Goal: Obtain resource: Obtain resource

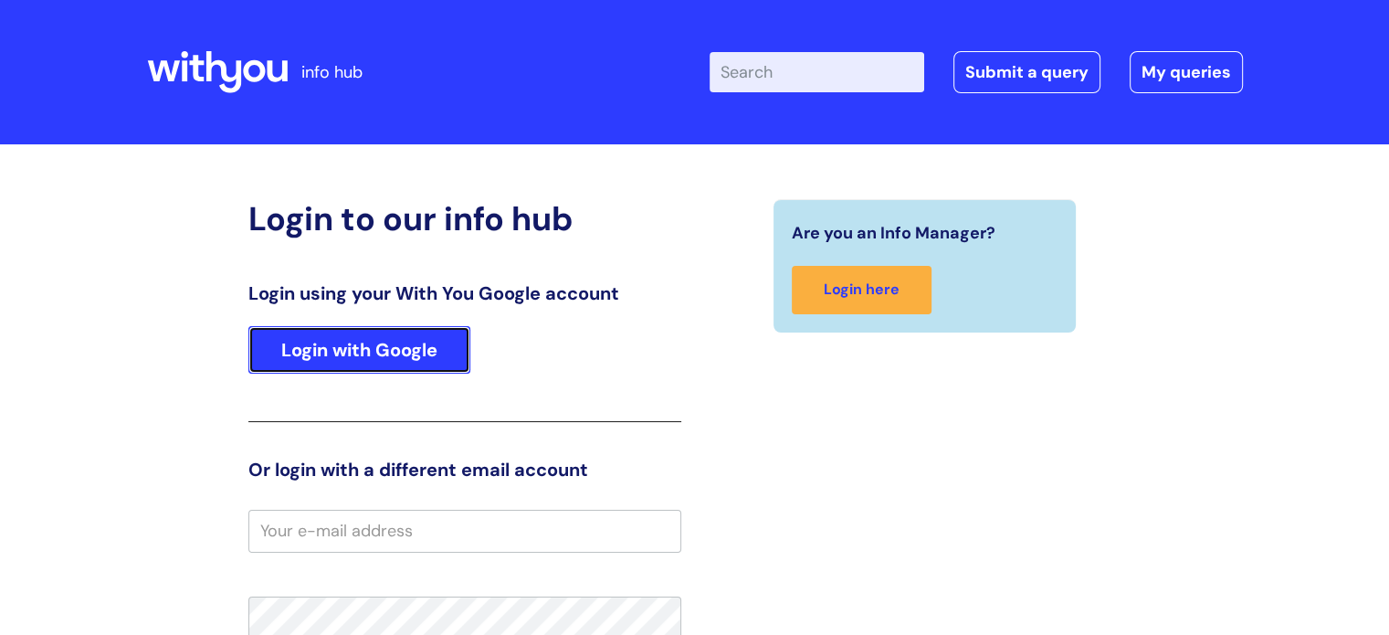
click at [394, 342] on link "Login with Google" at bounding box center [359, 349] width 222 height 47
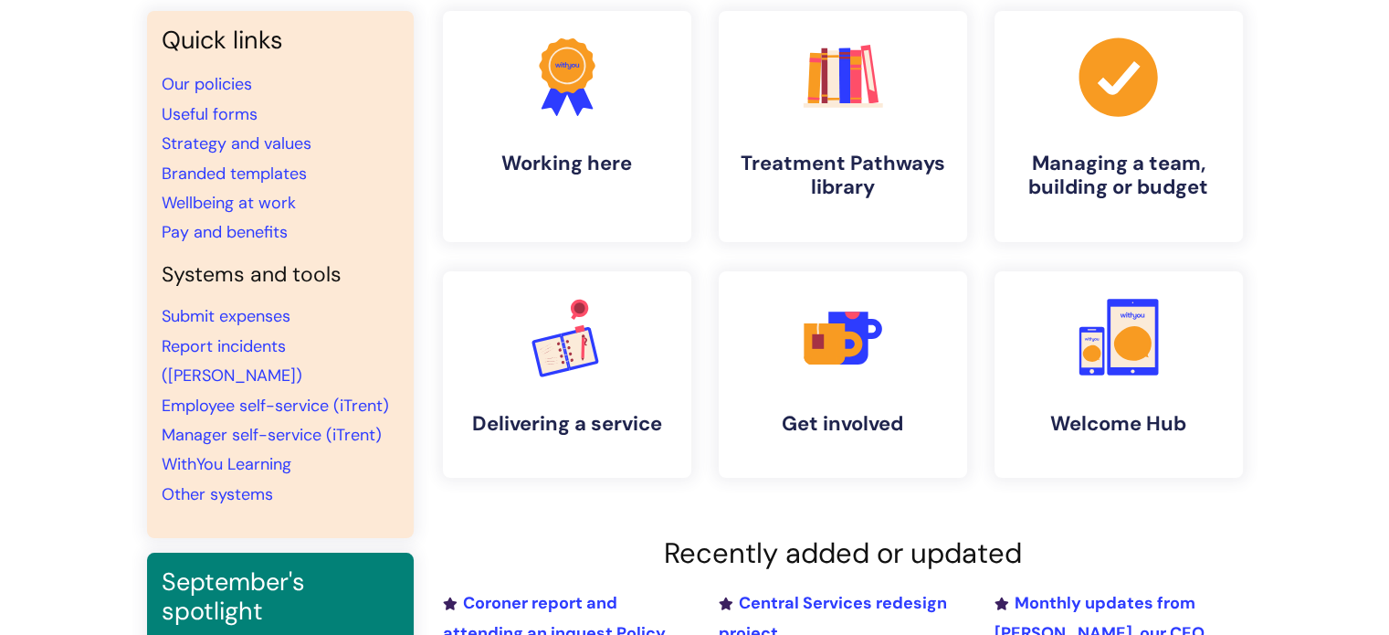
scroll to position [64, 0]
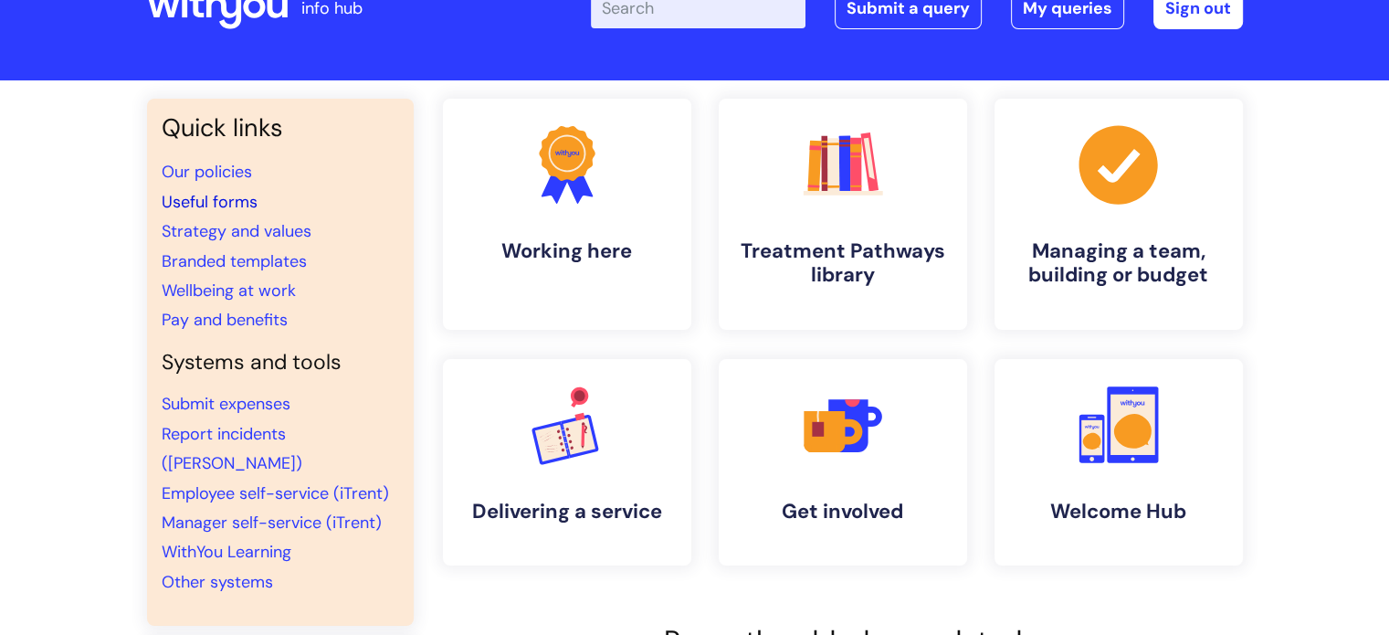
click at [215, 204] on link "Useful forms" at bounding box center [210, 202] width 96 height 22
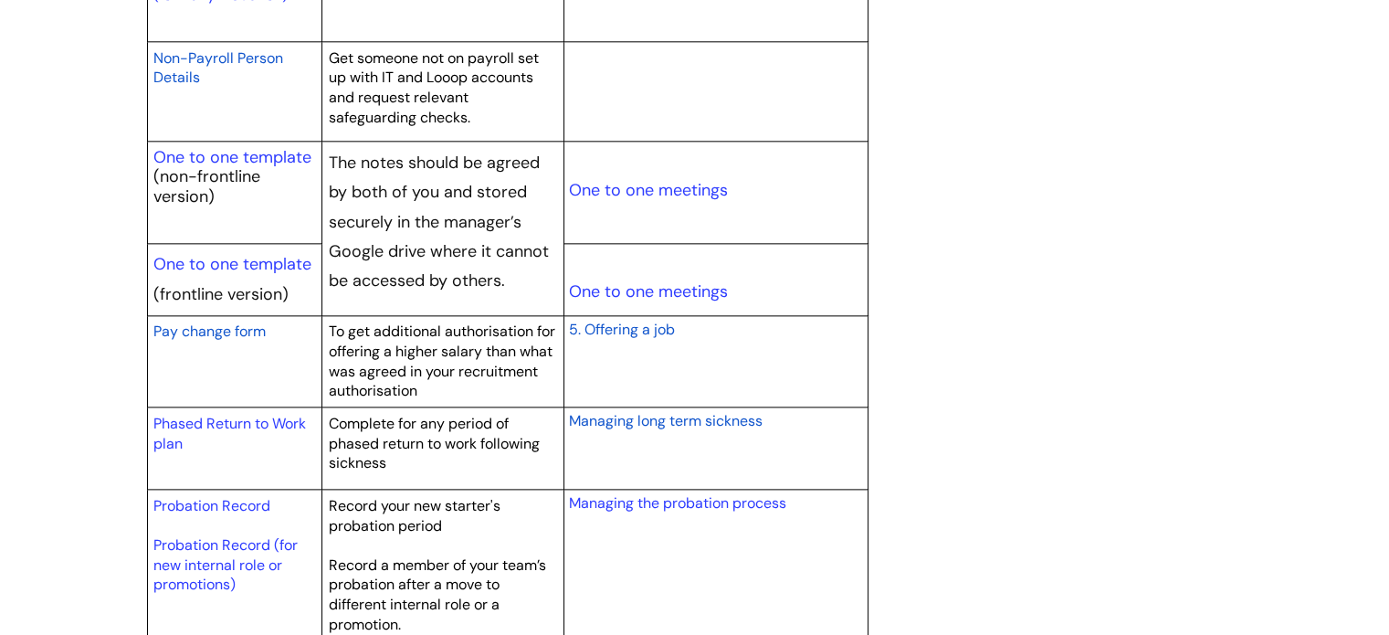
scroll to position [2192, 0]
click at [252, 255] on link "One to one template" at bounding box center [232, 262] width 158 height 22
